Goal: Task Accomplishment & Management: Manage account settings

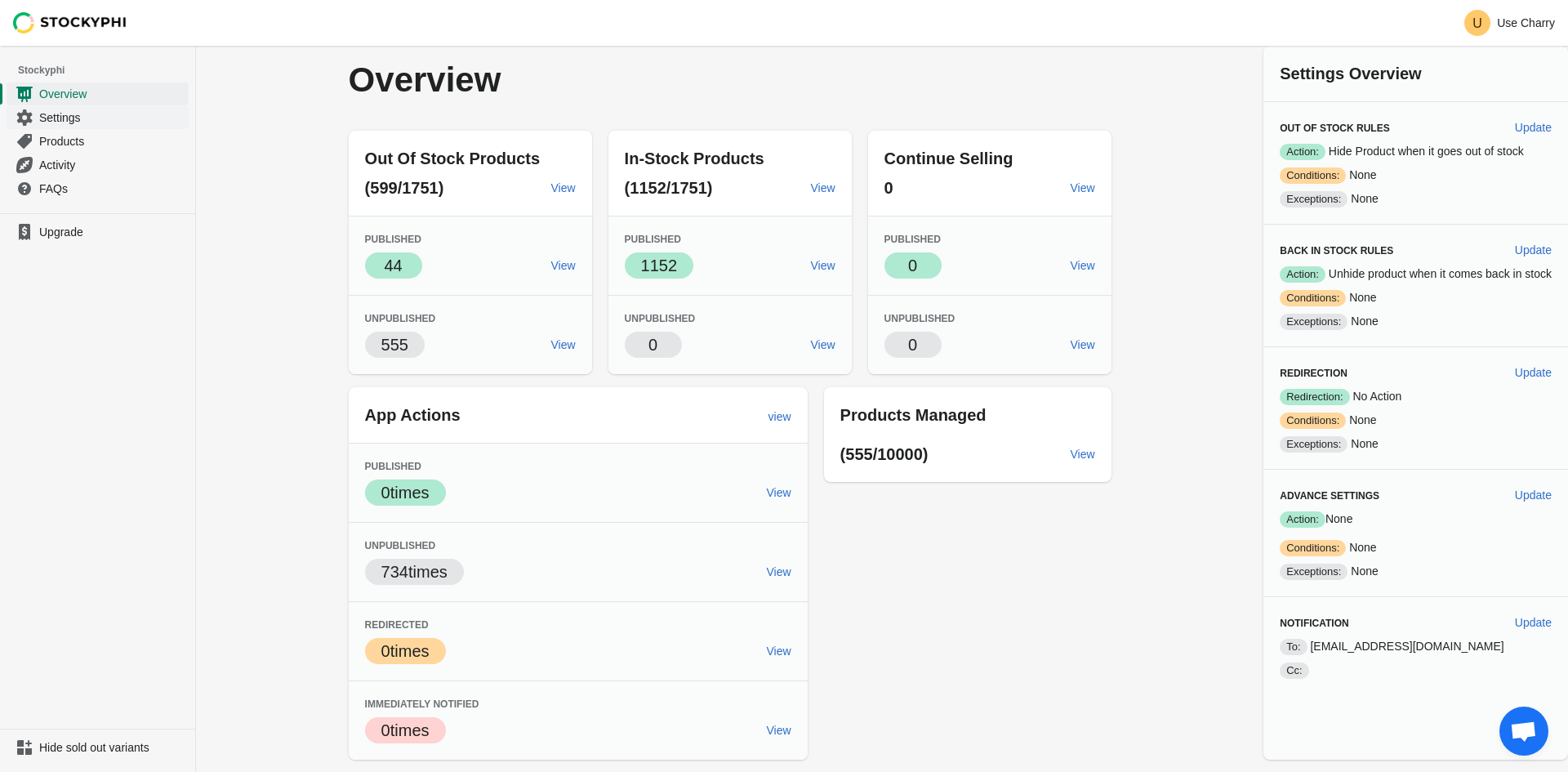
click at [96, 121] on span "Settings" at bounding box center [112, 117] width 146 height 17
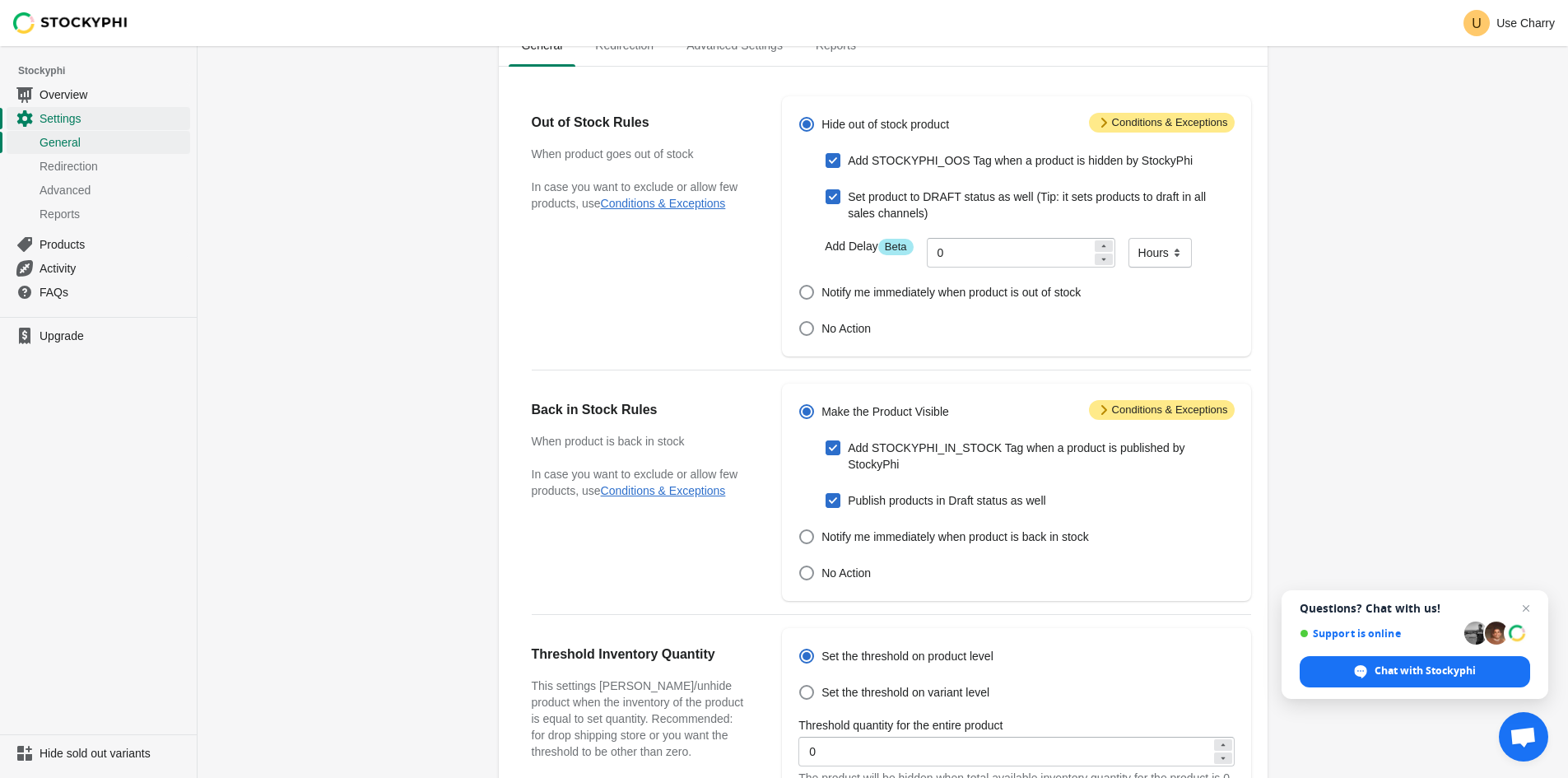
scroll to position [89, 0]
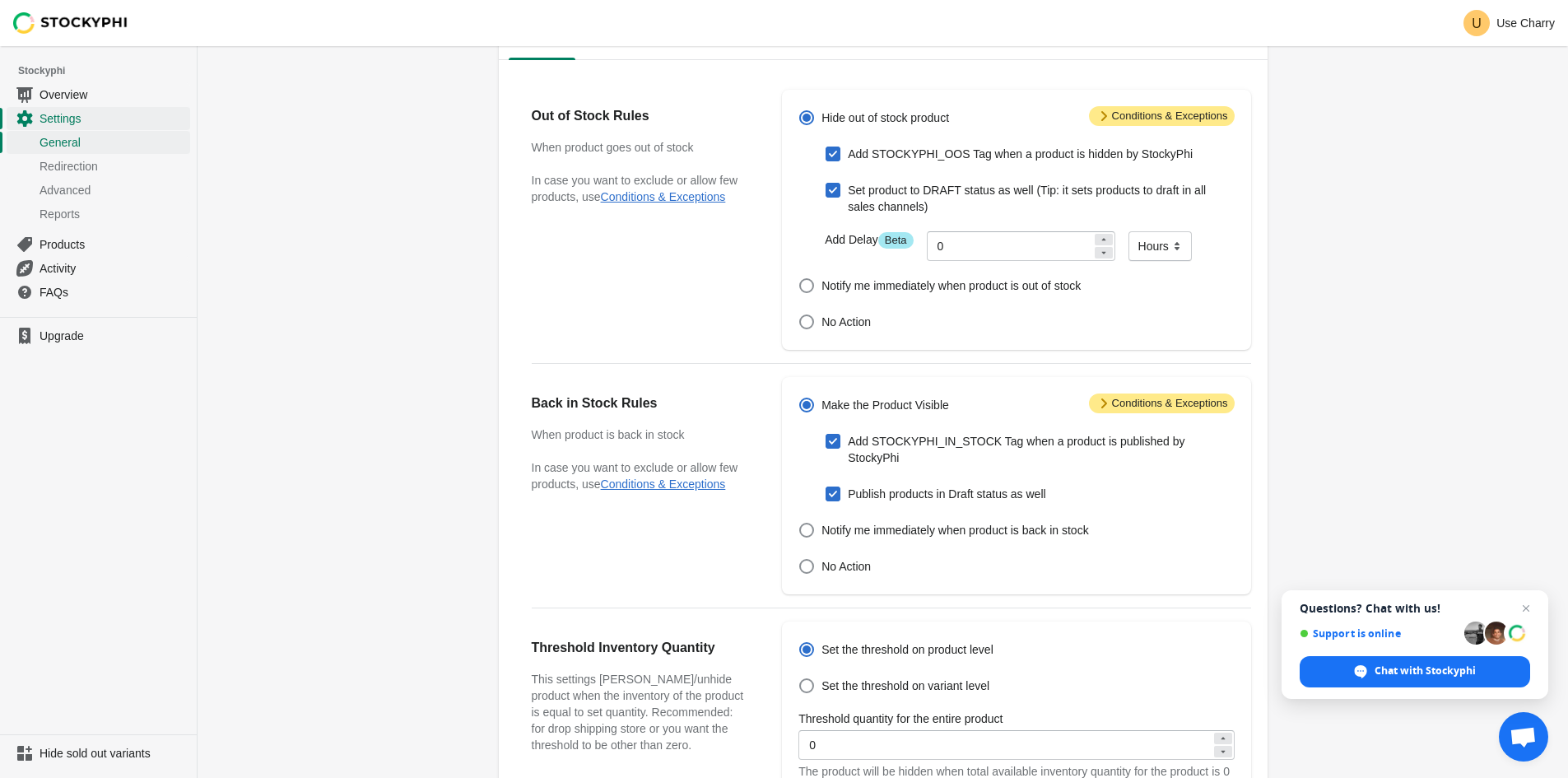
drag, startPoint x: 1300, startPoint y: 452, endPoint x: 1301, endPoint y: 439, distance: 13.0
click at [1301, 439] on div "Settings Pause the app General Redirection Advanced Settings Reports General Re…" at bounding box center [883, 535] width 1371 height 1155
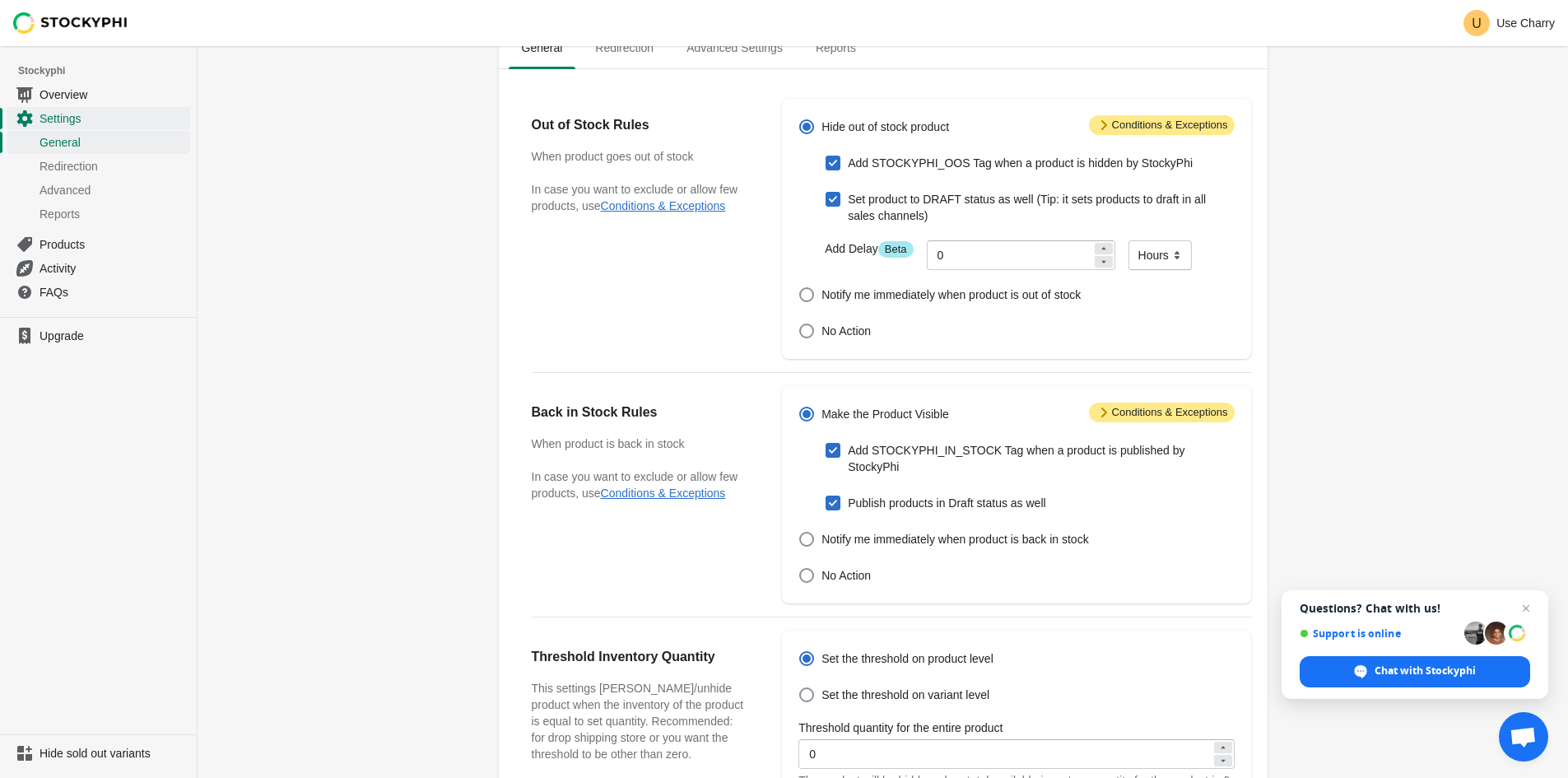
scroll to position [0, 0]
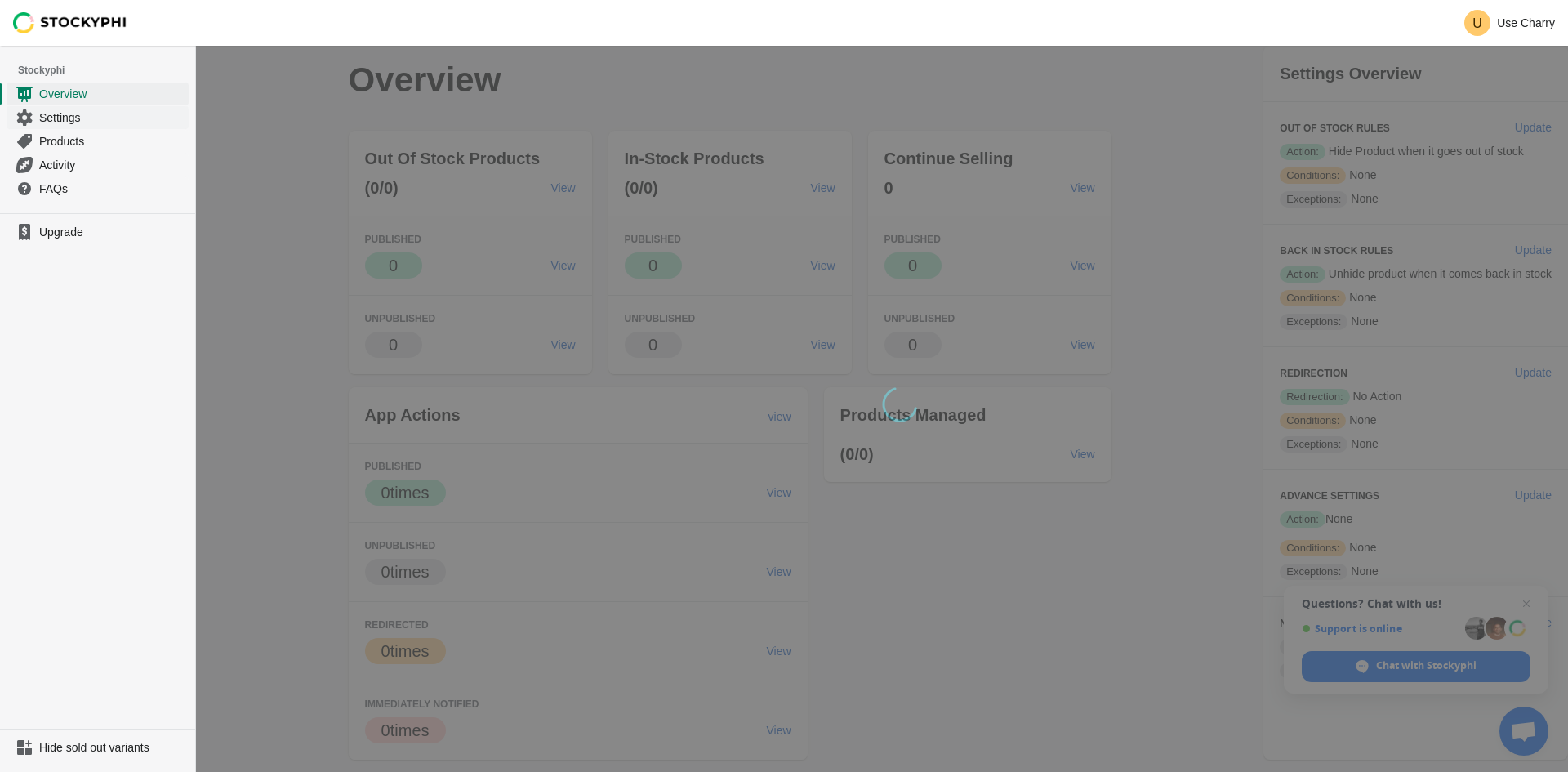
click at [55, 114] on span "Settings" at bounding box center [112, 117] width 146 height 17
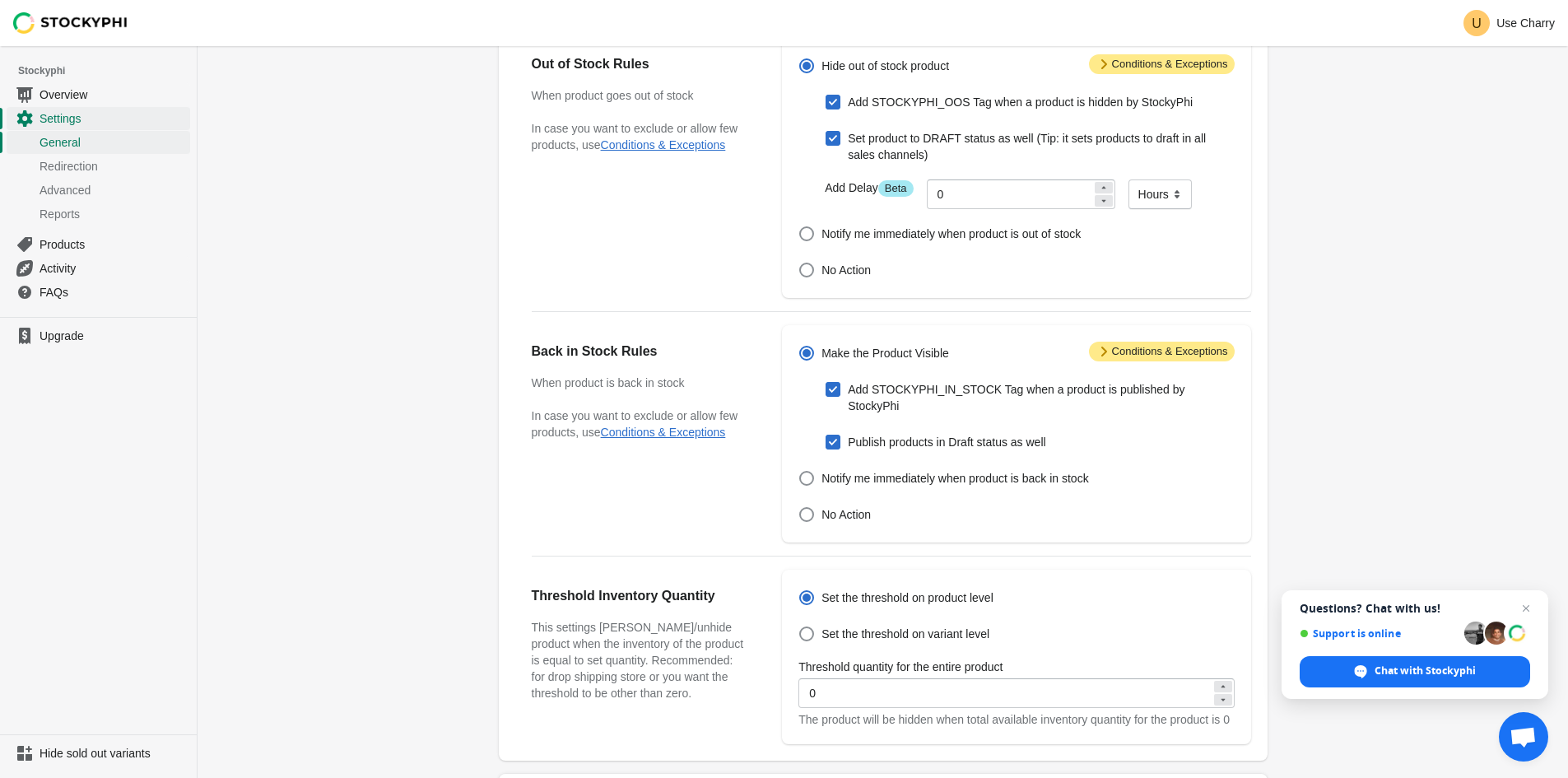
scroll to position [143, 0]
copy label "Add STOCKYPHI_IN_STOCK Tag when a product is published by StockyPhi"
drag, startPoint x: 1236, startPoint y: 384, endPoint x: 1580, endPoint y: 404, distance: 344.6
click at [1568, 404] on html "Skip to content U Use Charry Stockyphi Overview Settings General Redirection Ad…" at bounding box center [784, 246] width 1568 height 778
